Goal: Information Seeking & Learning: Find specific fact

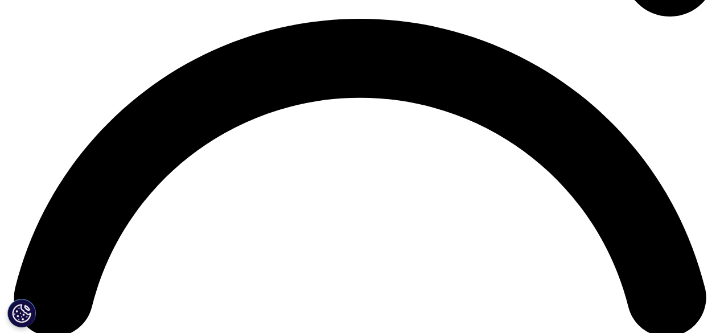
scroll to position [1389, 0]
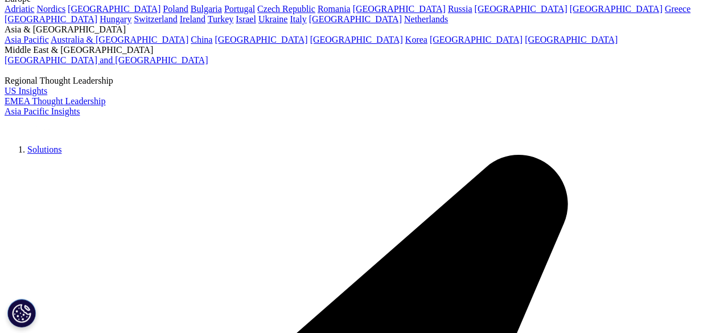
scroll to position [0, 0]
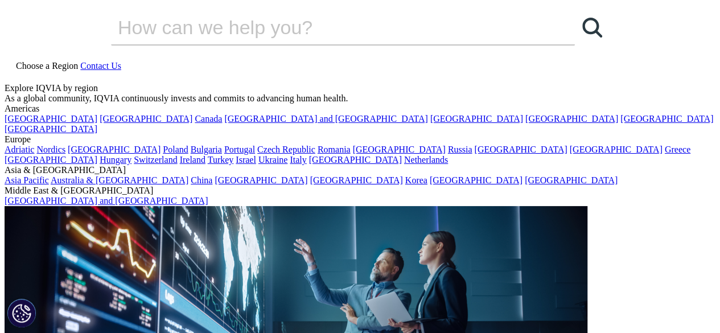
click at [14, 71] on icon at bounding box center [9, 76] width 9 height 10
click at [310, 60] on div "Clear Search Loading" at bounding box center [360, 32] width 711 height 55
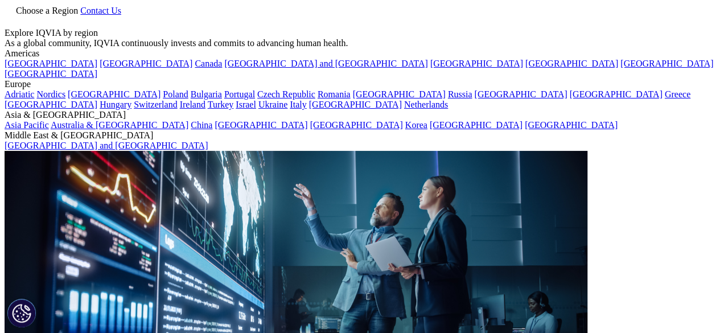
type input "c"
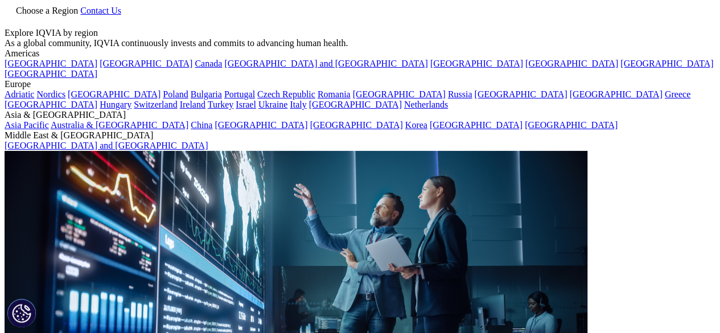
type input "Cenduit log in"
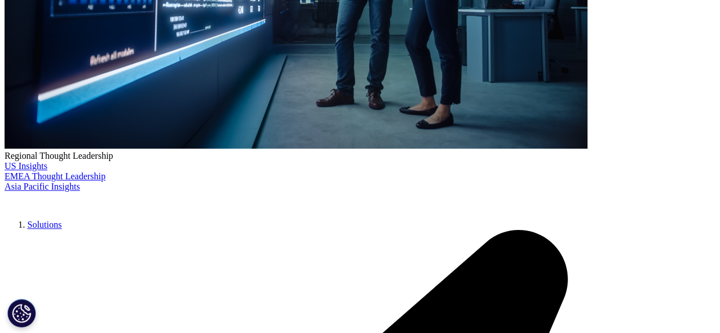
scroll to position [398, 0]
